Goal: Check status: Check status

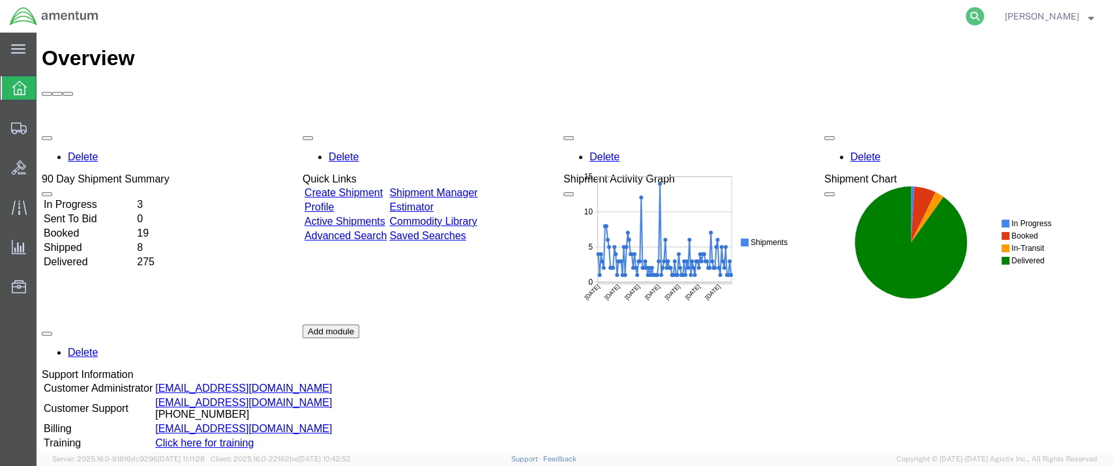
click at [984, 13] on icon at bounding box center [975, 16] width 18 height 18
click at [603, 17] on input "search" at bounding box center [767, 16] width 397 height 31
paste input "7462571675"
type input "7462571675"
click at [984, 14] on icon at bounding box center [975, 16] width 18 height 18
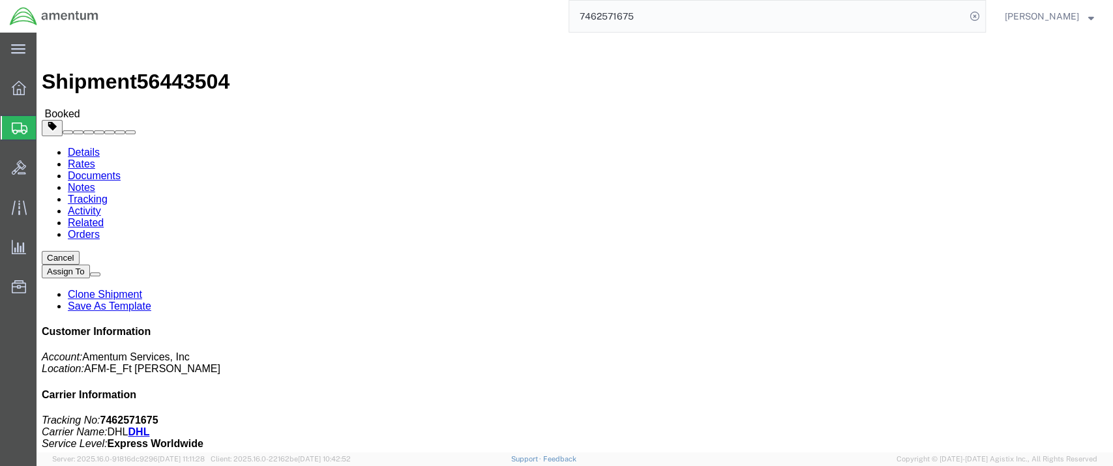
click link "Rates"
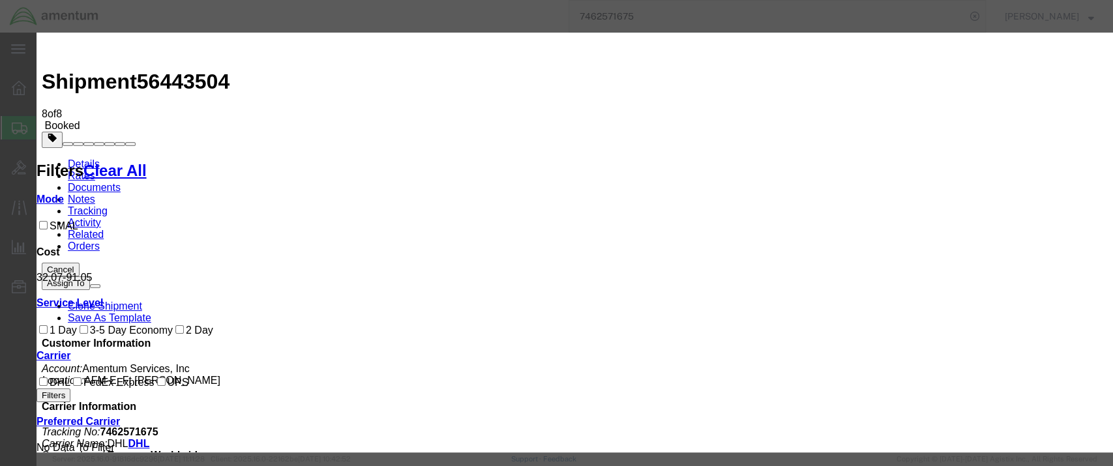
drag, startPoint x: 616, startPoint y: 272, endPoint x: 409, endPoint y: 237, distance: 209.8
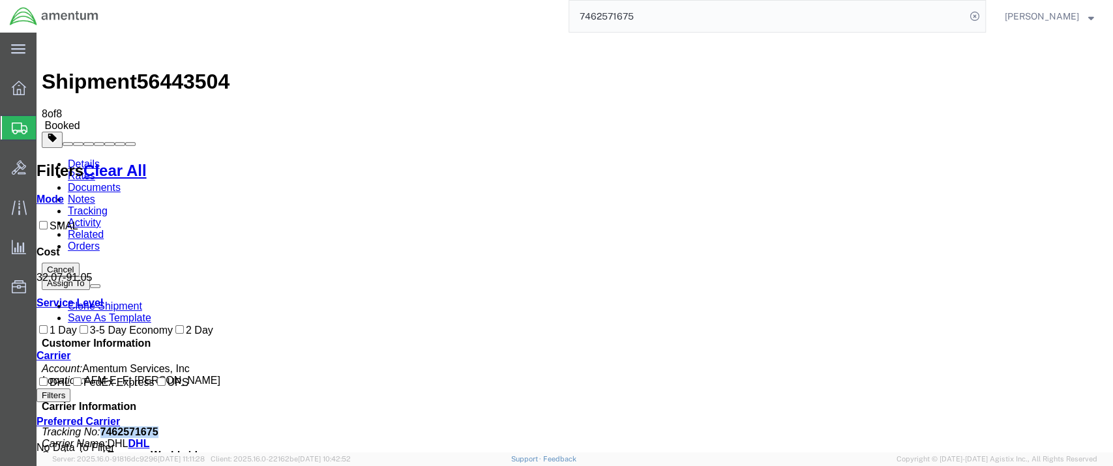
drag, startPoint x: 976, startPoint y: 201, endPoint x: 924, endPoint y: 200, distance: 52.2
click at [924, 427] on p "Tracking No: 7462571675 Carrier Name: DHL DHL Service Level: Express Worldwide" at bounding box center [575, 444] width 1067 height 35
copy b "7462571675"
click at [78, 159] on link "Details" at bounding box center [84, 164] width 32 height 11
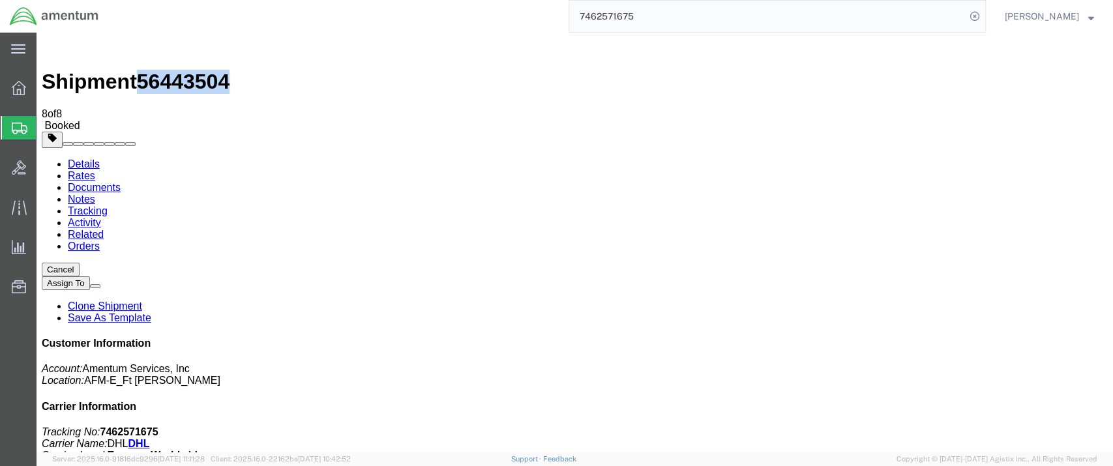
drag, startPoint x: 179, startPoint y: 14, endPoint x: 110, endPoint y: 14, distance: 69.1
click div "Shipment 56443504 8 of 8 Booked"
copy span "56443504"
click p "Customer Ref: DCO-25220-166604 Booking Number: DCO-25220-166604 Project Number:…"
drag, startPoint x: 714, startPoint y: 199, endPoint x: 782, endPoint y: 198, distance: 68.5
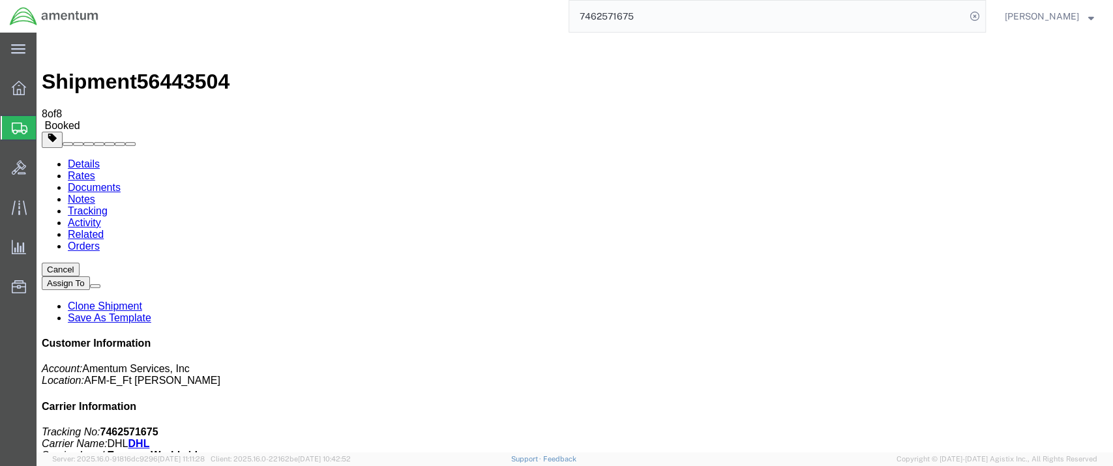
click b "CAM-25220-0023"
copy b "CAM-25220-0023"
